Goal: Book appointment/travel/reservation

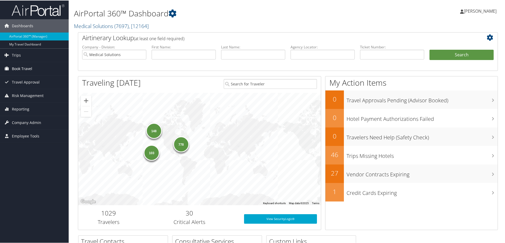
click at [20, 69] on span "Book Travel" at bounding box center [22, 68] width 20 height 13
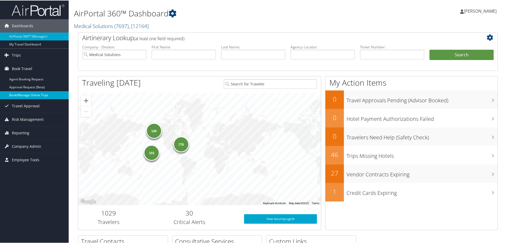
click at [32, 92] on link "Book/Manage Online Trips" at bounding box center [34, 95] width 69 height 8
click at [15, 105] on span "Travel Approval" at bounding box center [26, 105] width 28 height 13
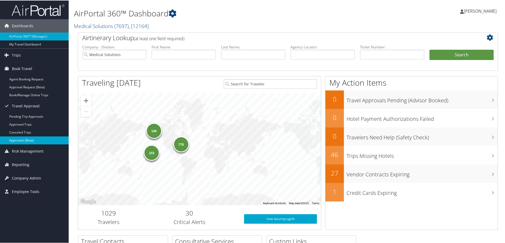
click at [26, 140] on link "Approvals (Beta)" at bounding box center [34, 140] width 69 height 8
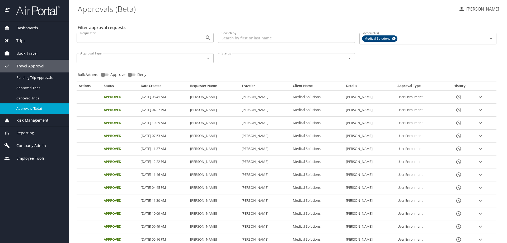
drag, startPoint x: 33, startPoint y: 52, endPoint x: 52, endPoint y: 57, distance: 19.7
click at [33, 52] on span "Book Travel" at bounding box center [24, 53] width 28 height 6
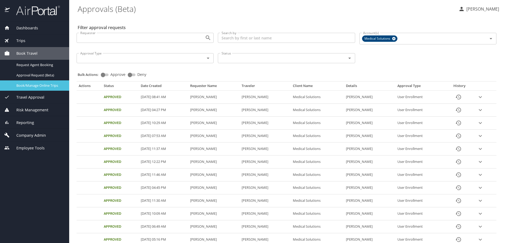
click at [37, 85] on span "Book/Manage Online Trips" at bounding box center [39, 85] width 47 height 5
